Goal: Information Seeking & Learning: Find specific page/section

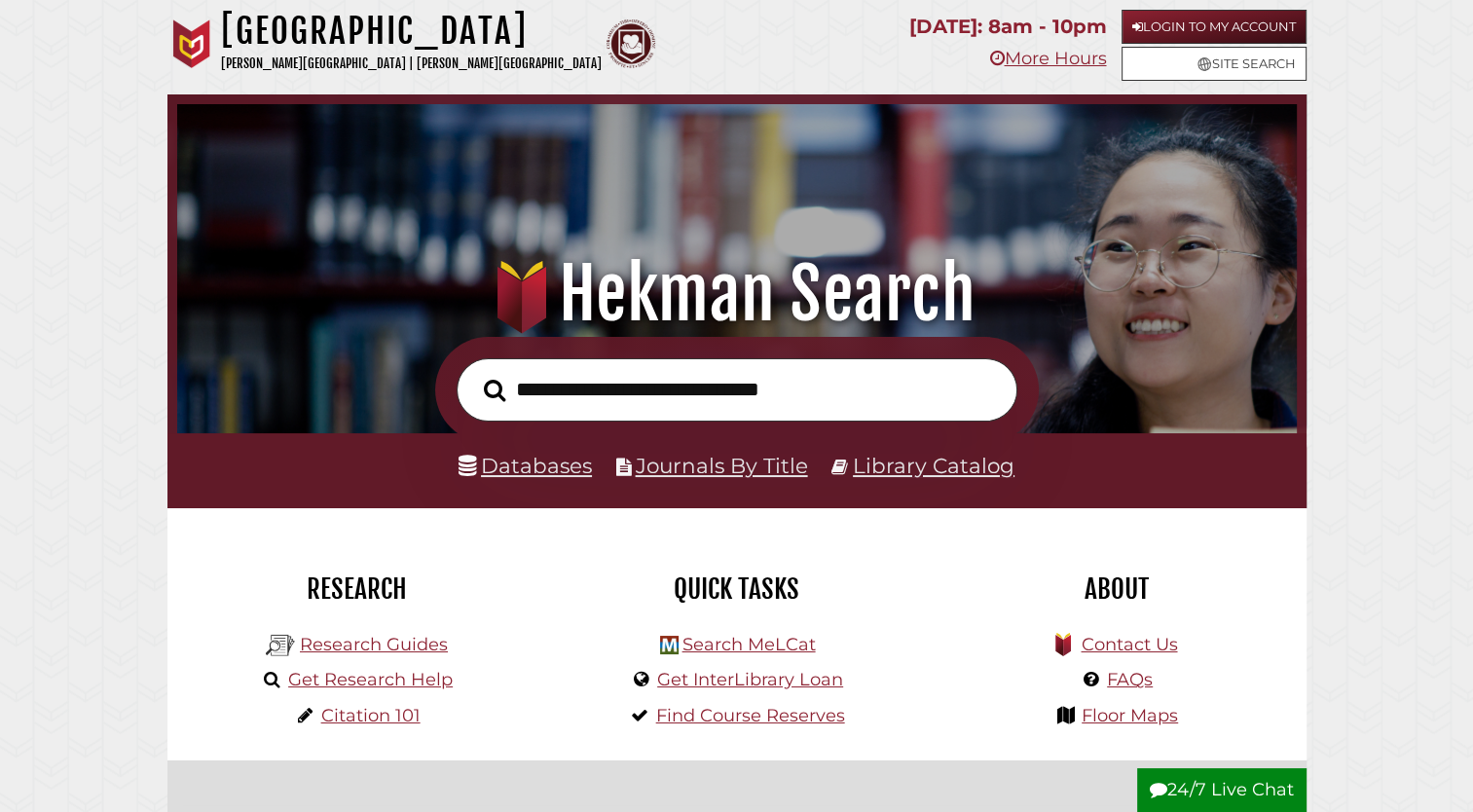
scroll to position [370, 1110]
click at [514, 466] on link "Databases" at bounding box center [525, 466] width 133 height 26
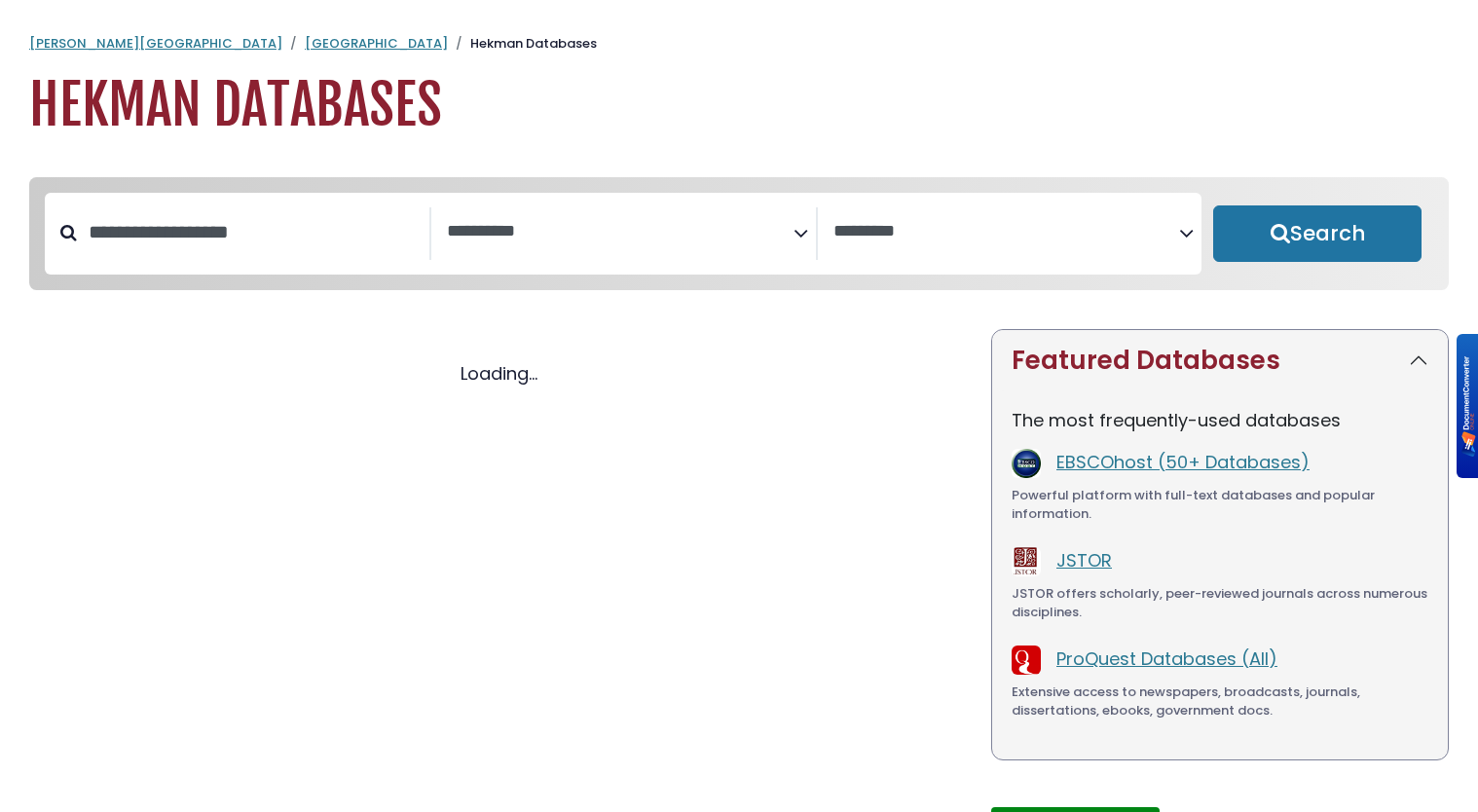
select select "Database Subject Filter"
select select "Database Vendors Filter"
select select "Database Subject Filter"
select select "Database Vendors Filter"
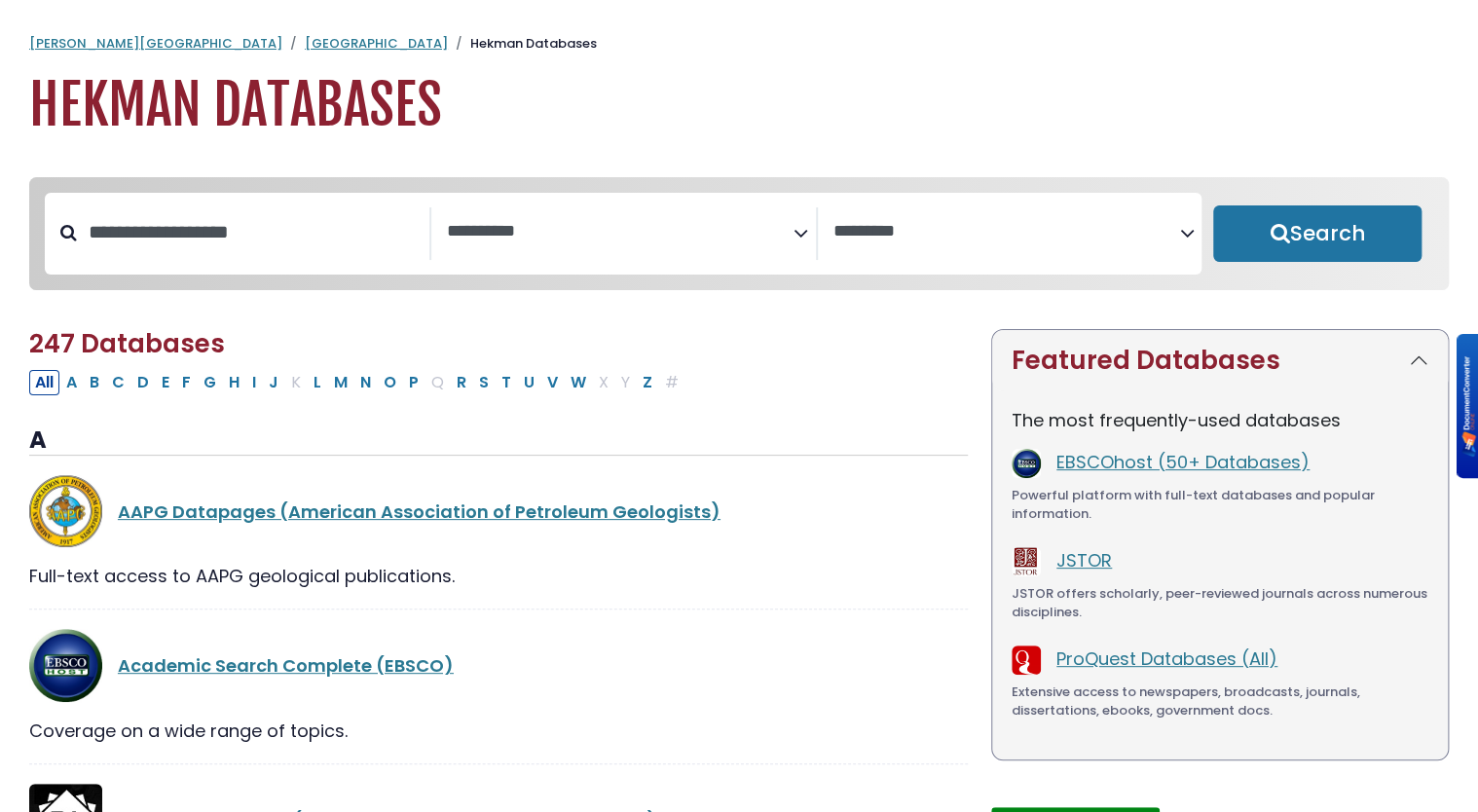
scroll to position [20, 0]
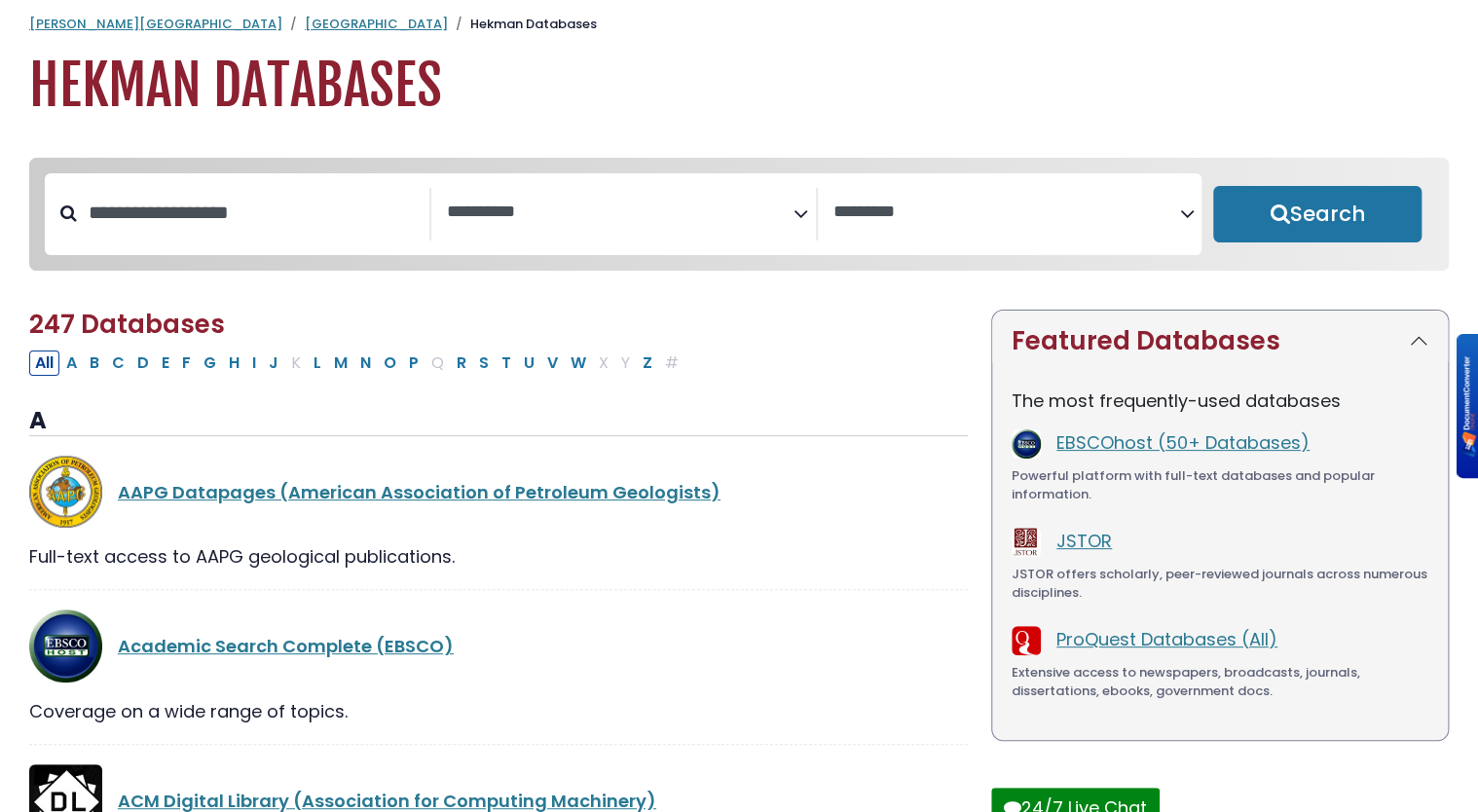
click at [803, 214] on icon "Search filters" at bounding box center [801, 211] width 15 height 30
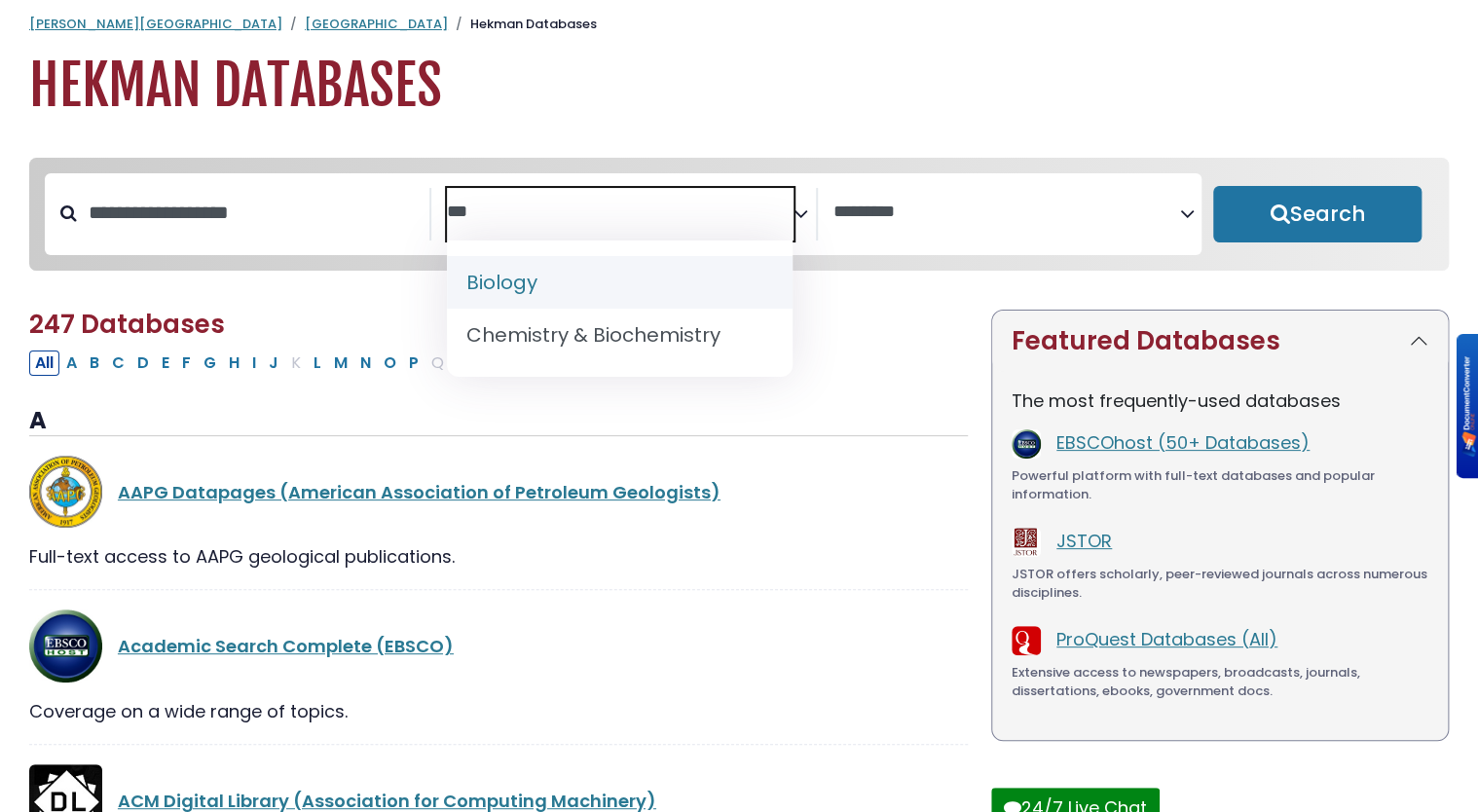
type textarea "***"
select select "*****"
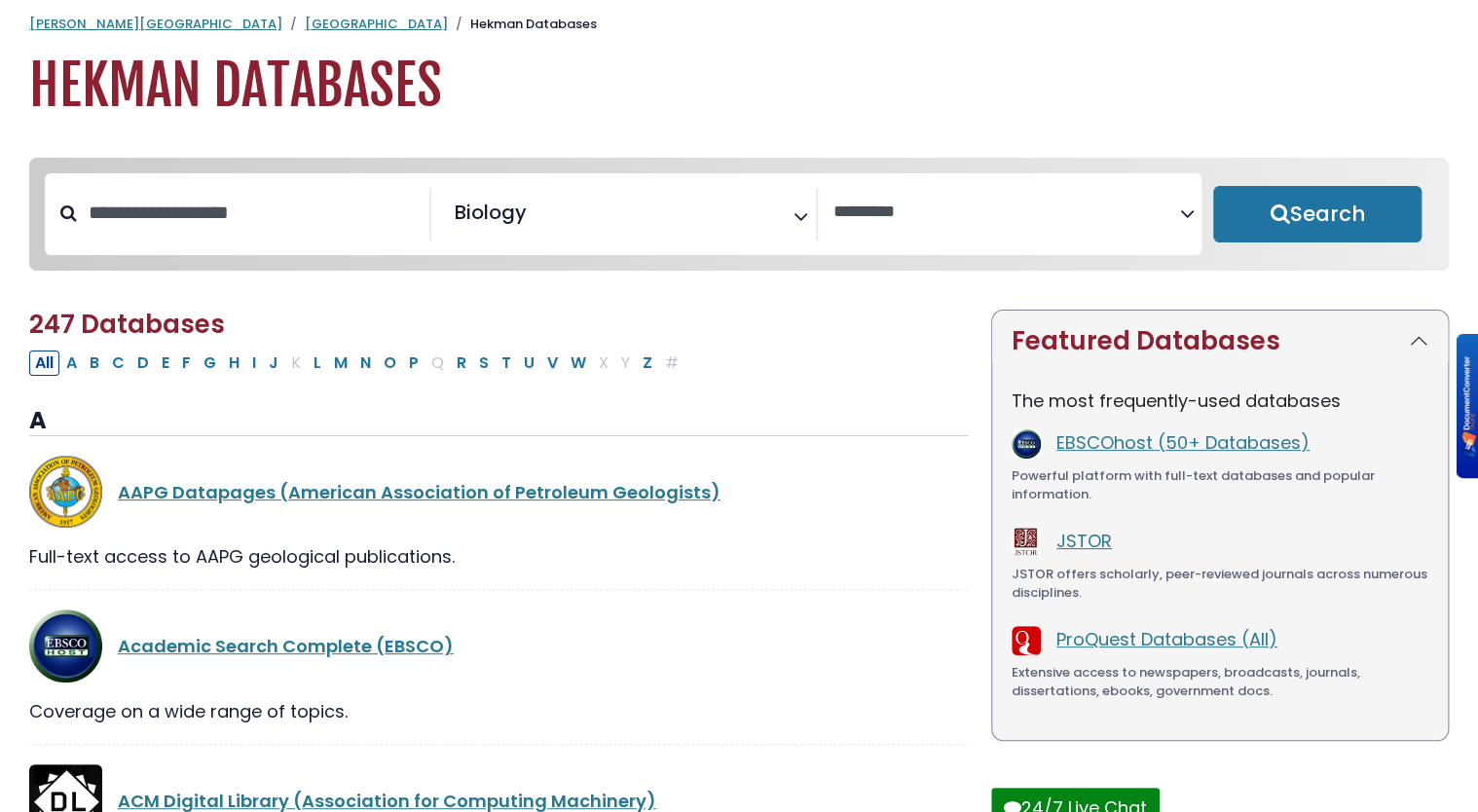
click at [1324, 214] on button "Search" at bounding box center [1317, 214] width 209 height 56
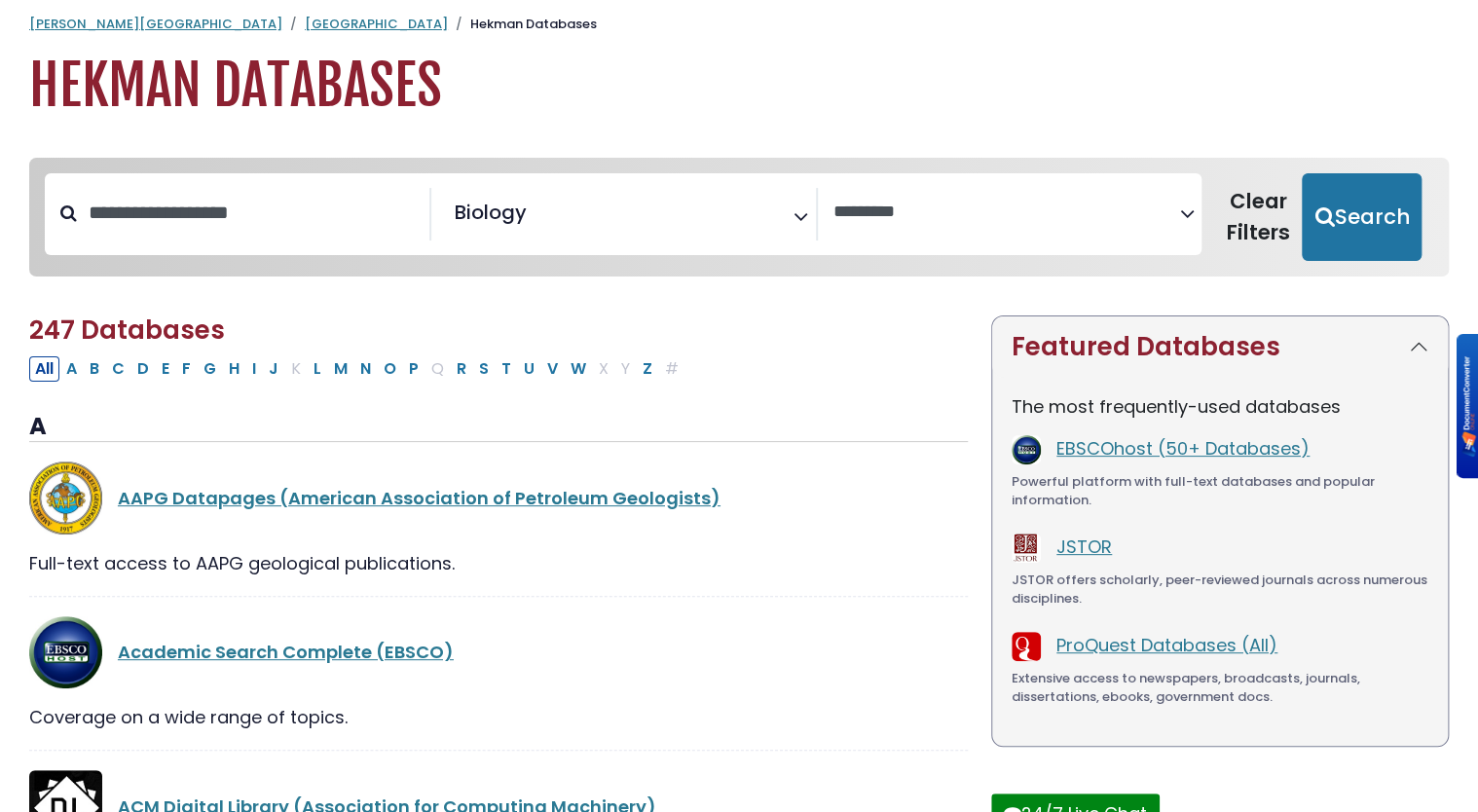
select select "Database Vendors Filter"
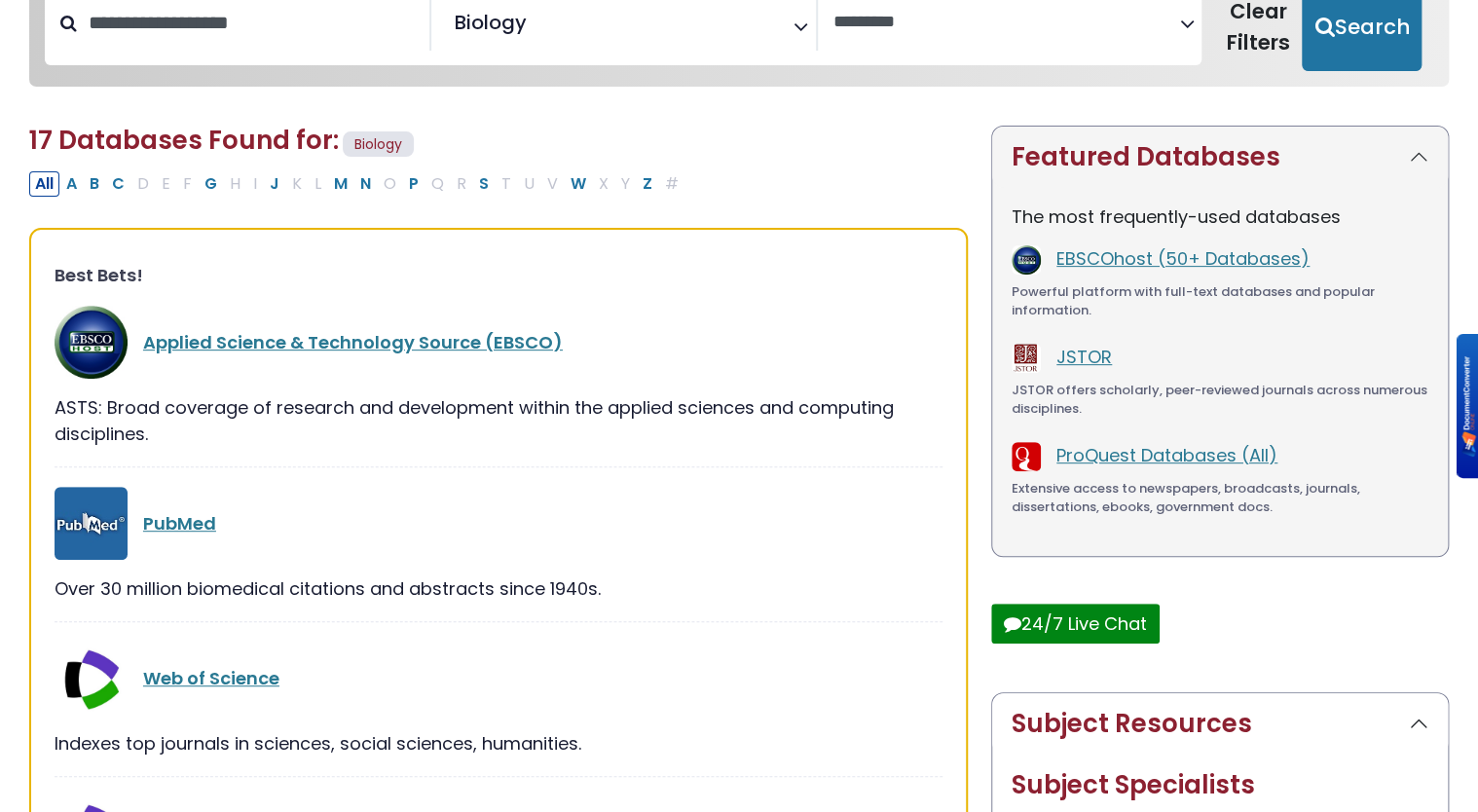
scroll to position [211, 0]
click at [162, 524] on link "PubMed" at bounding box center [179, 522] width 73 height 25
